Goal: Navigation & Orientation: Find specific page/section

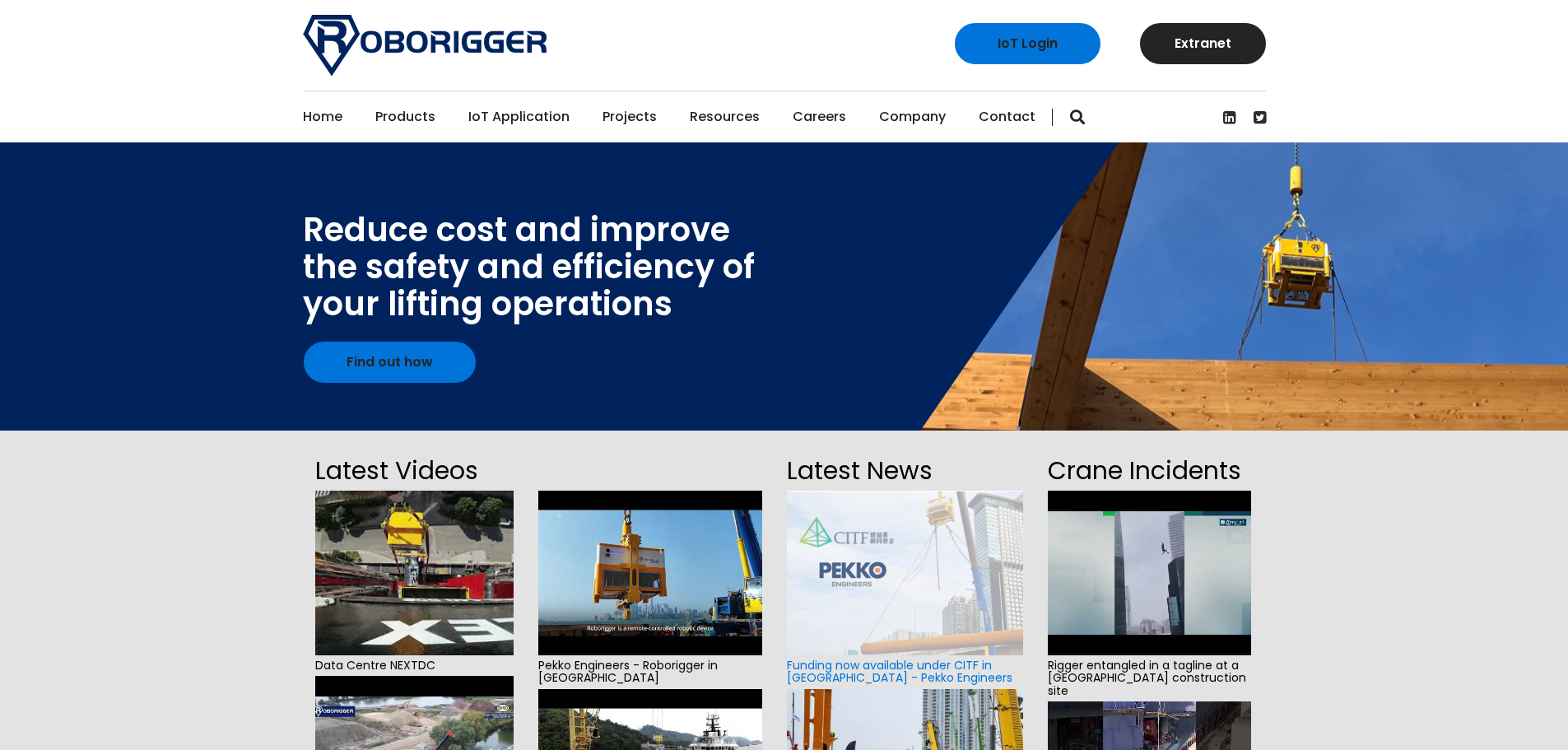
click at [217, 105] on div "Home Products Why use Roborigger Roborigger Units Specialised Spreader & Lift F…" at bounding box center [784, 116] width 1568 height 52
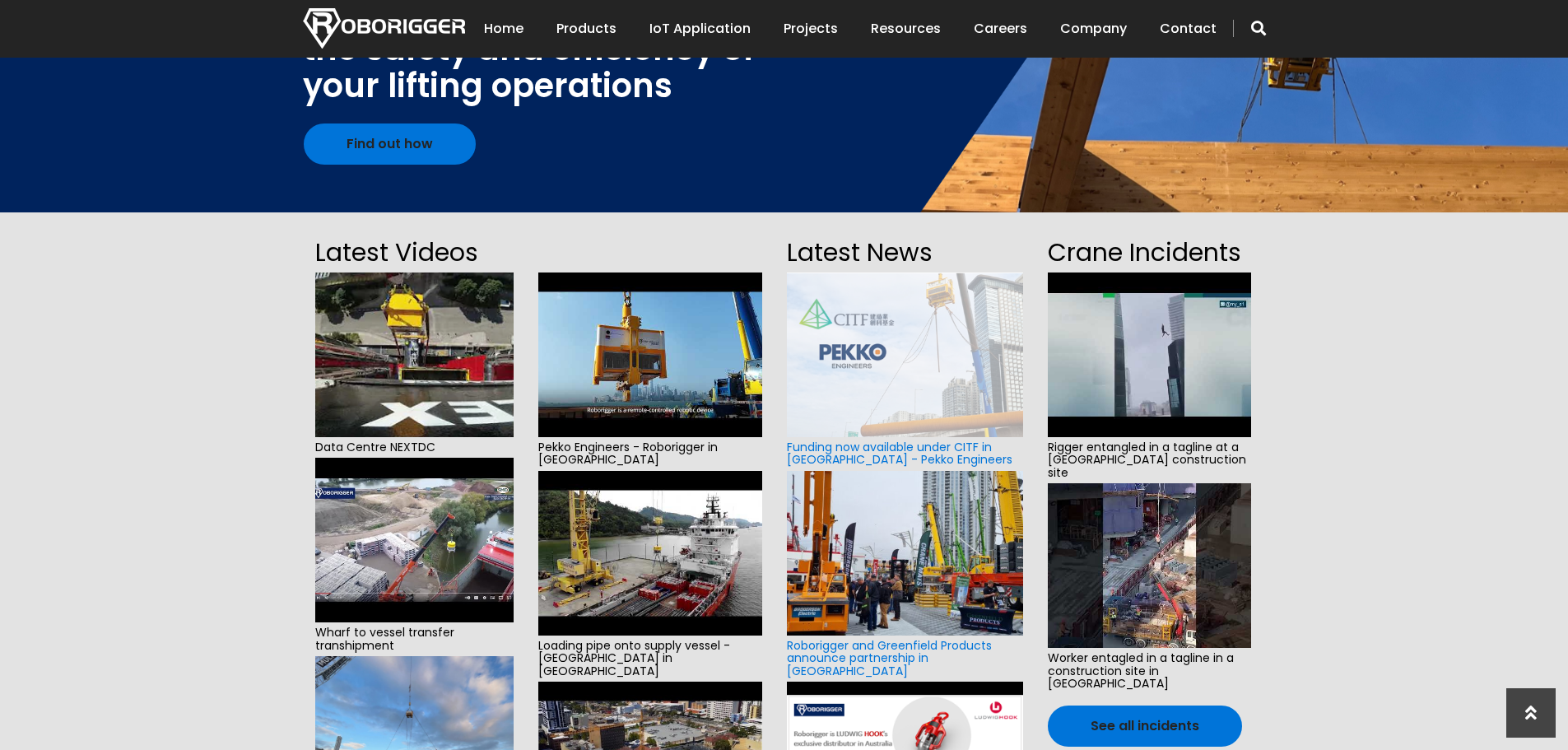
scroll to position [247, 0]
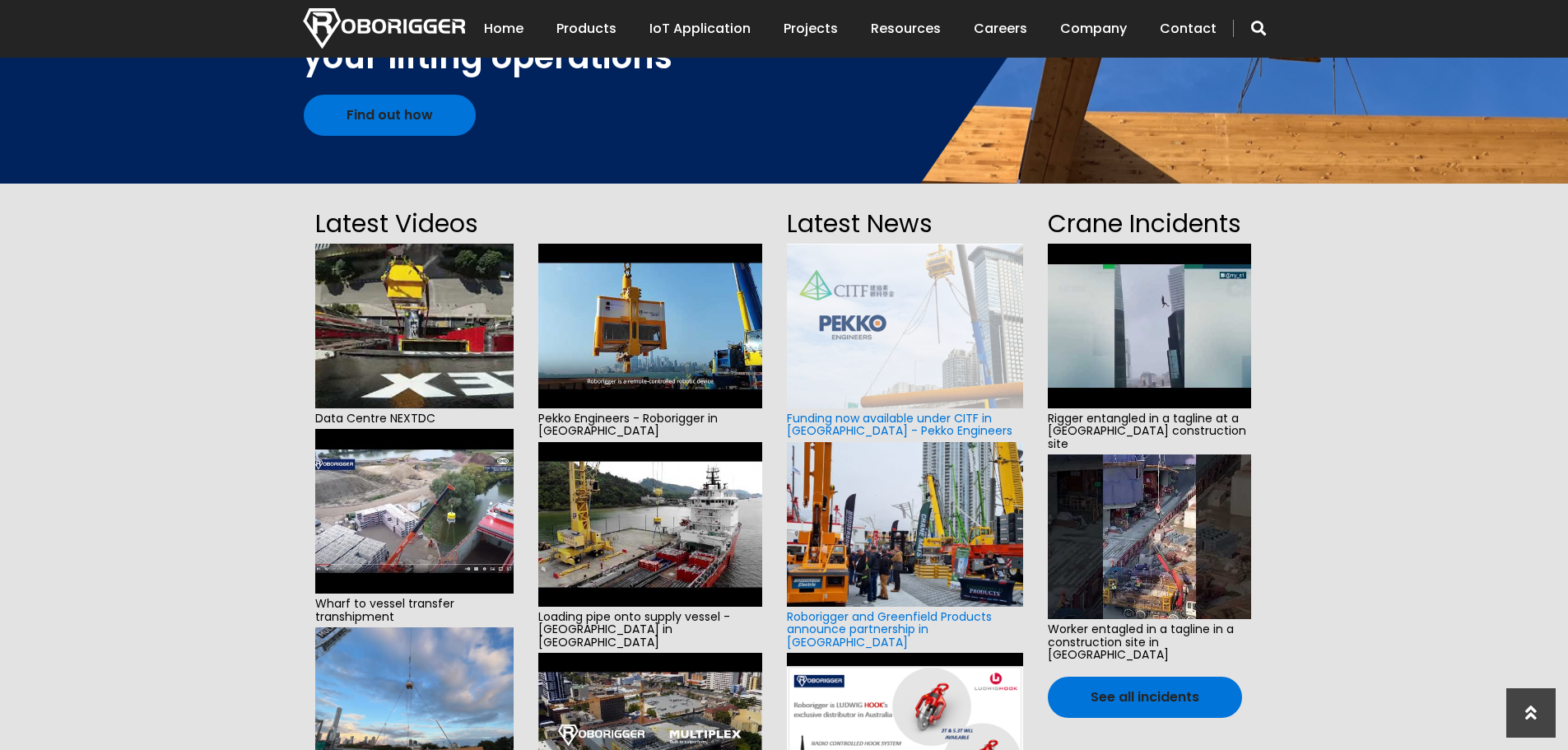
click at [692, 486] on img at bounding box center [650, 524] width 224 height 164
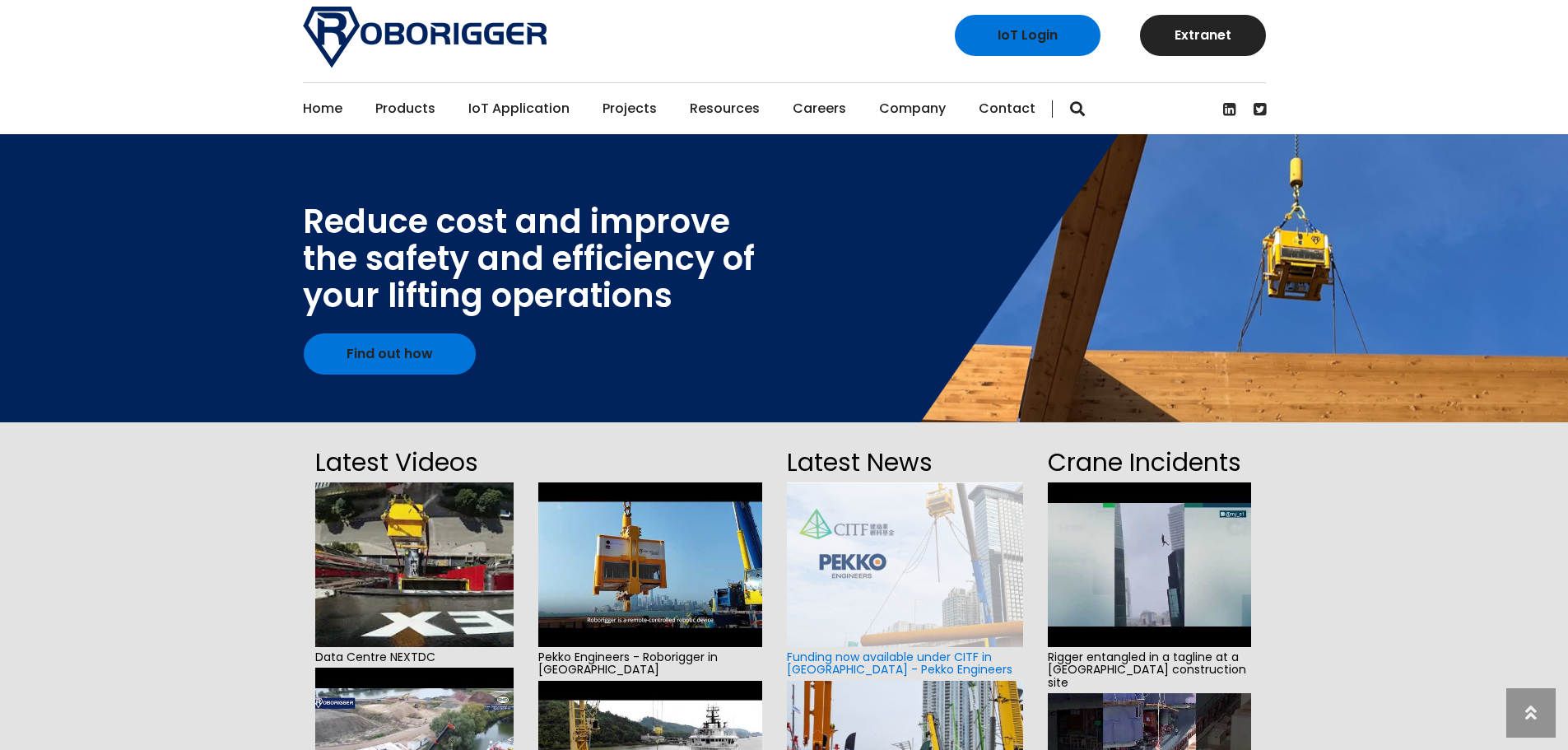
scroll to position [0, 0]
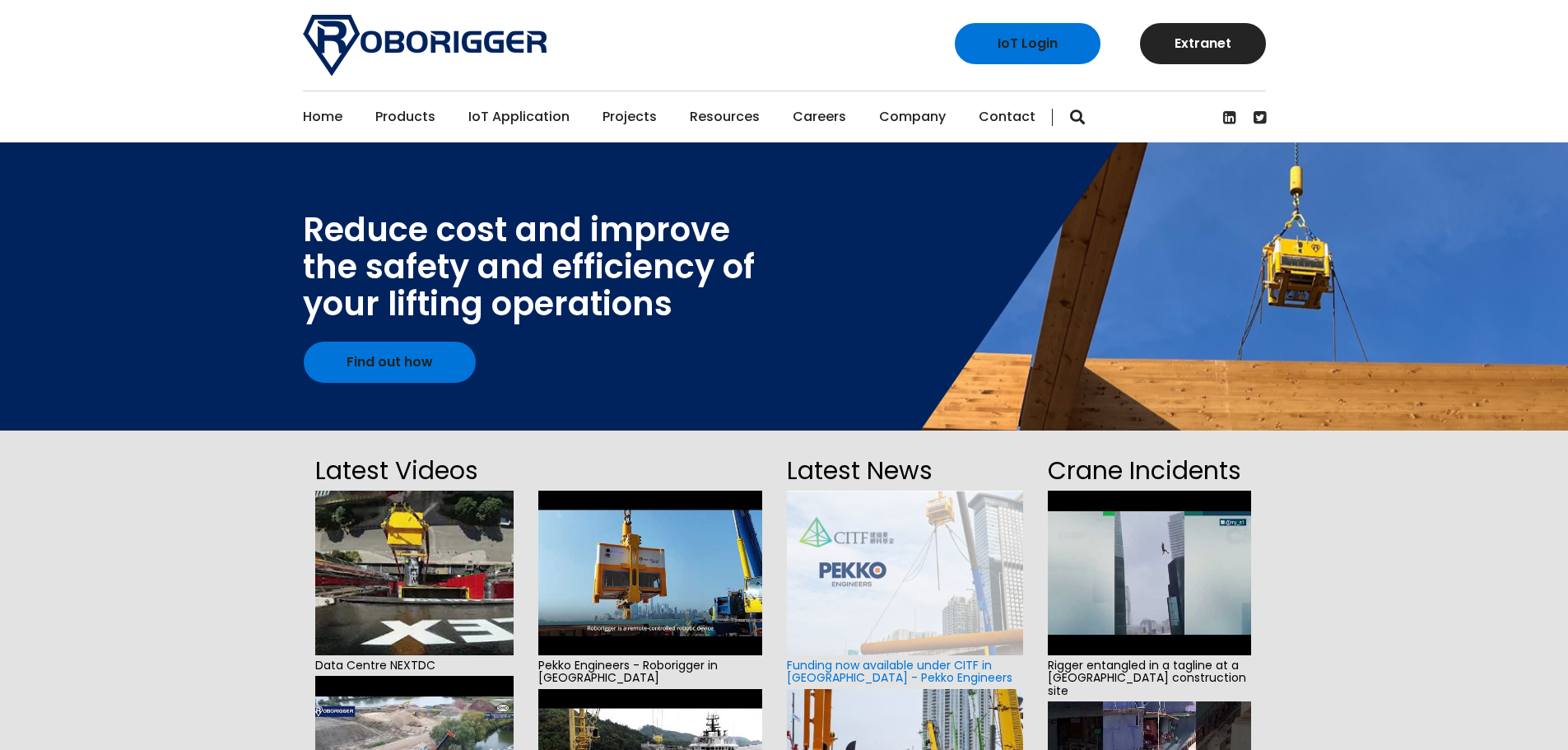
click at [332, 119] on link "Home" at bounding box center [323, 116] width 40 height 51
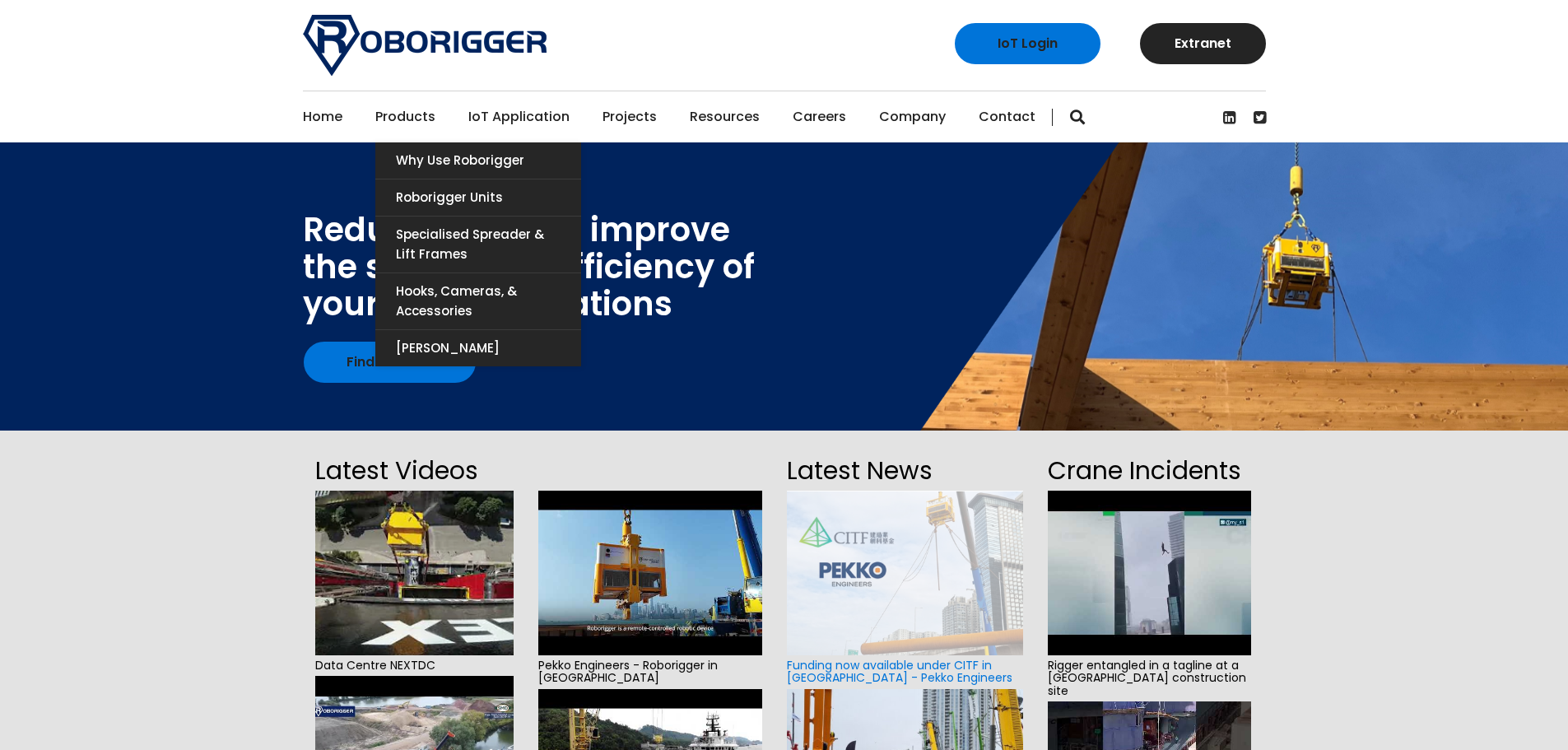
click at [419, 117] on link "Products" at bounding box center [405, 116] width 60 height 51
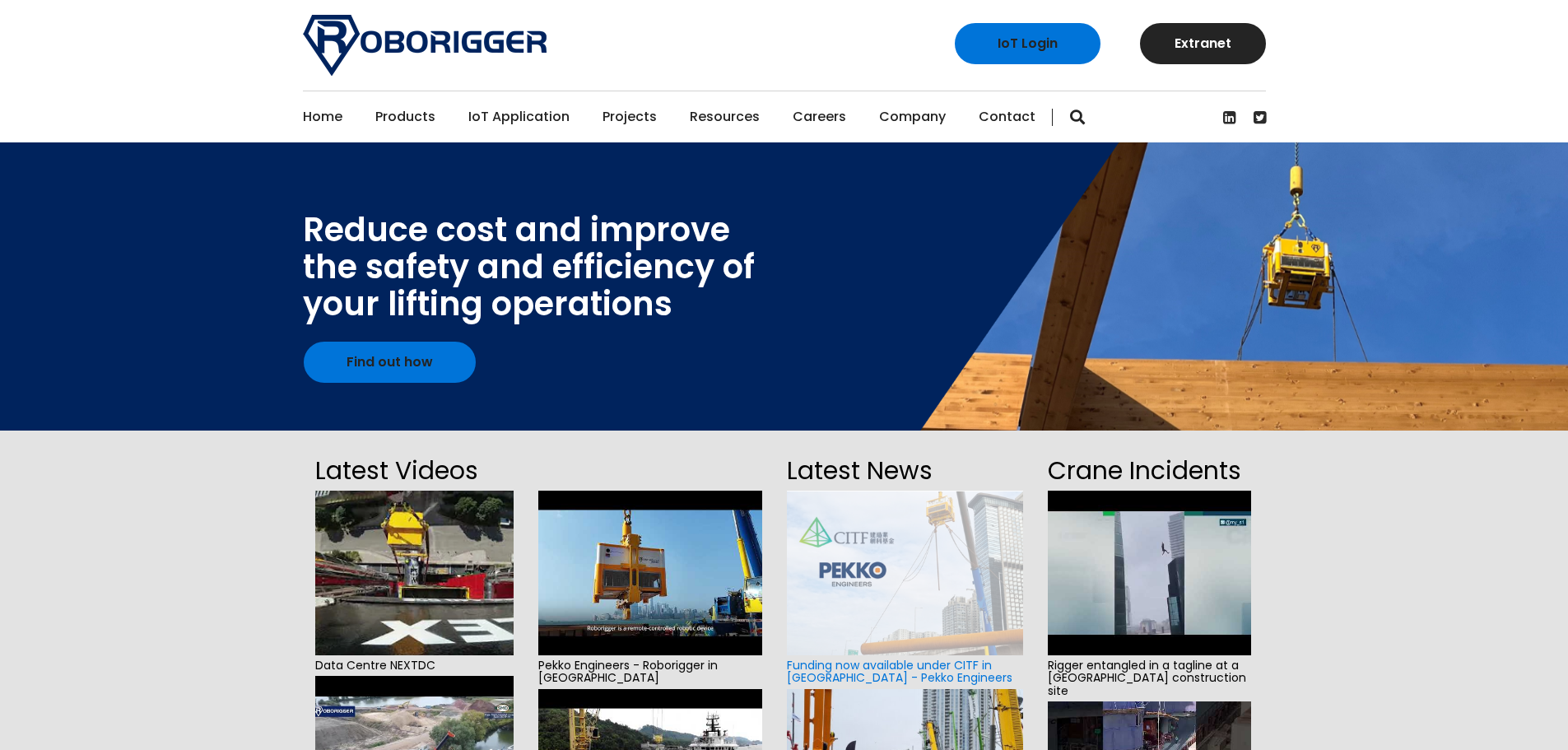
click at [311, 105] on link "Home" at bounding box center [323, 116] width 40 height 51
